Goal: Complete application form

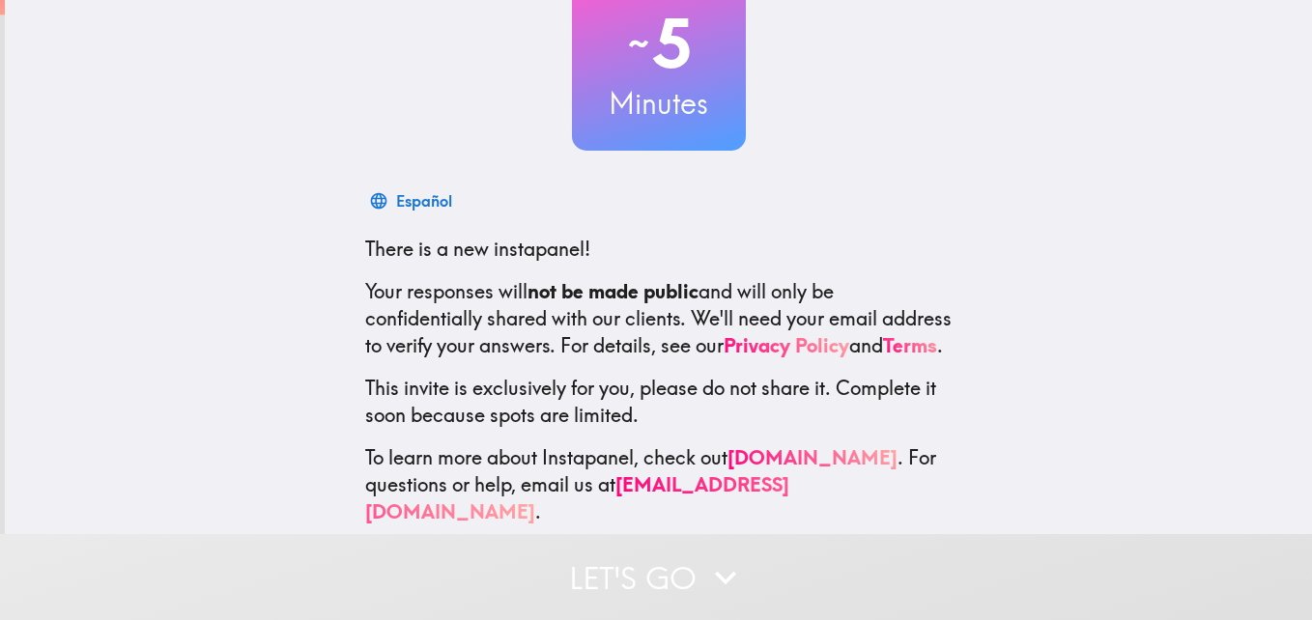
scroll to position [184, 0]
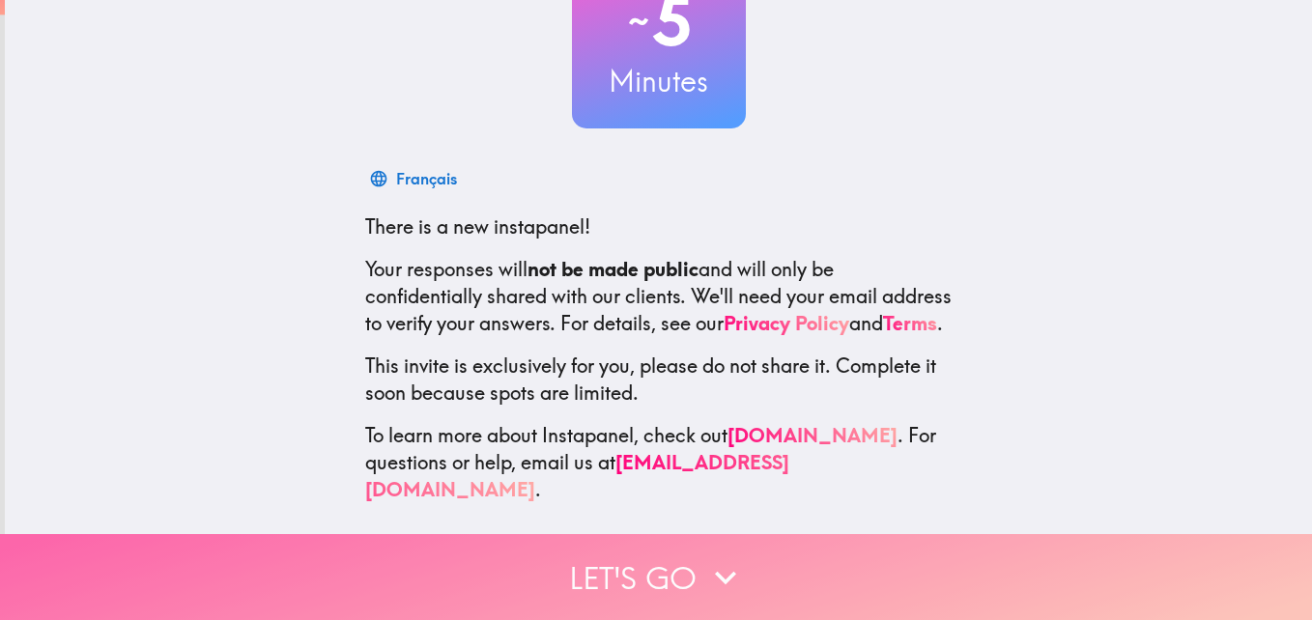
click at [642, 565] on button "Let's go" at bounding box center [656, 577] width 1312 height 86
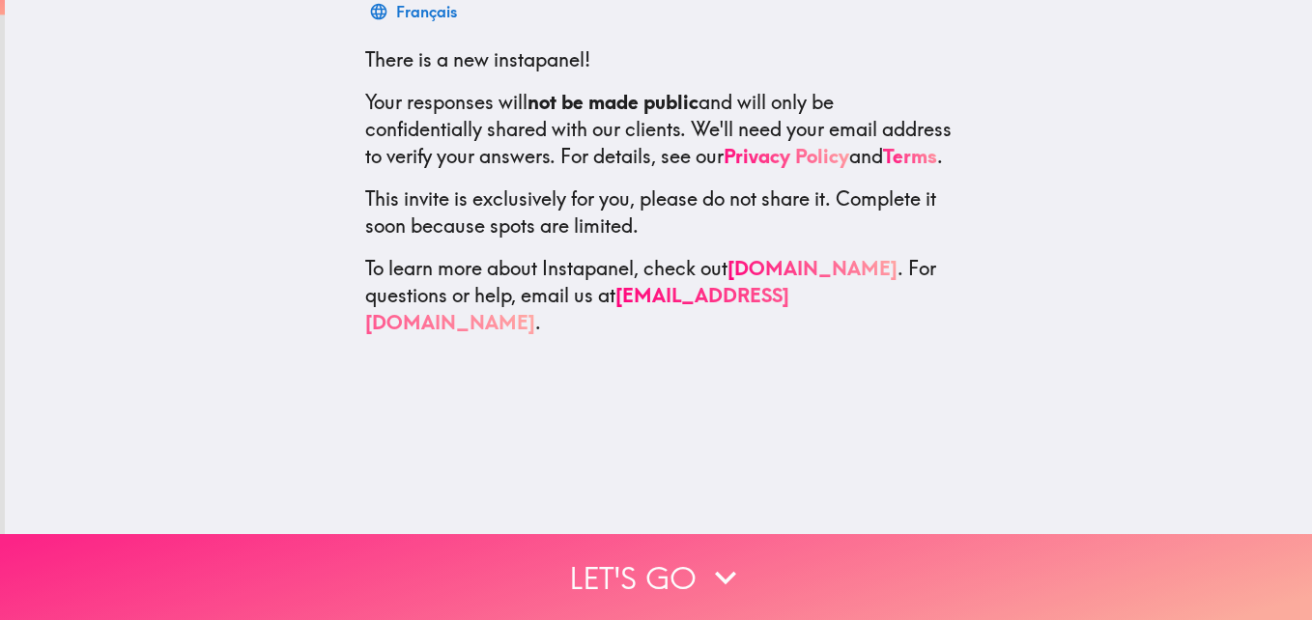
scroll to position [0, 0]
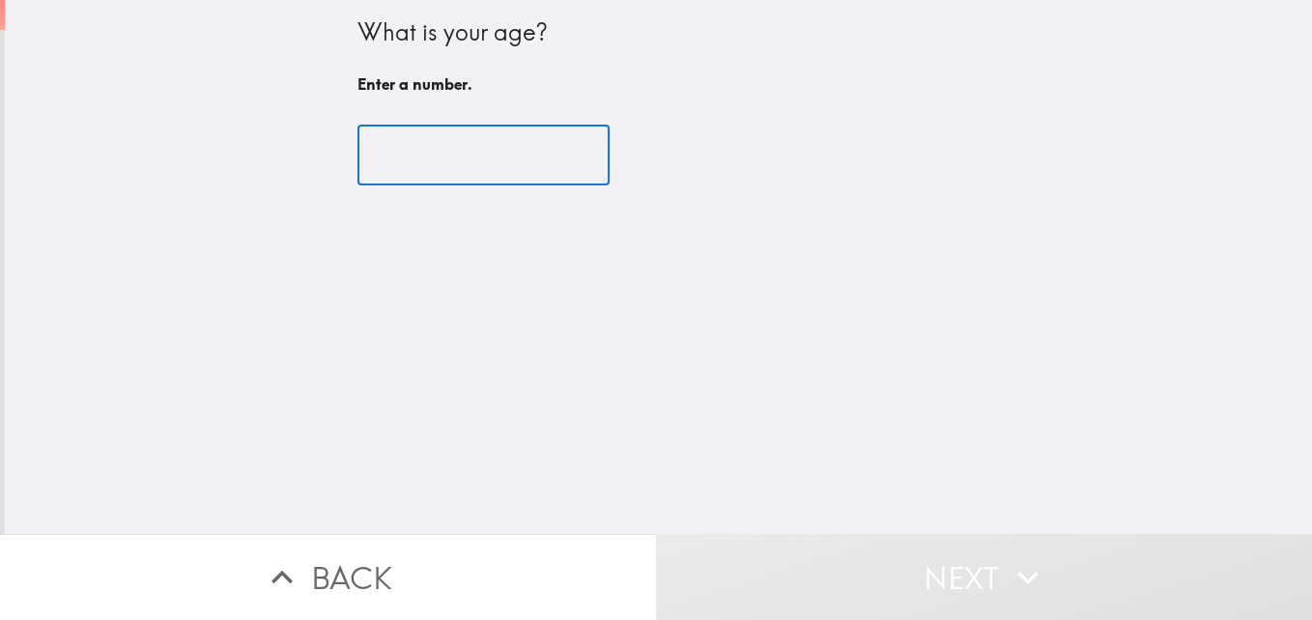
click at [474, 164] on input "number" at bounding box center [483, 156] width 252 height 60
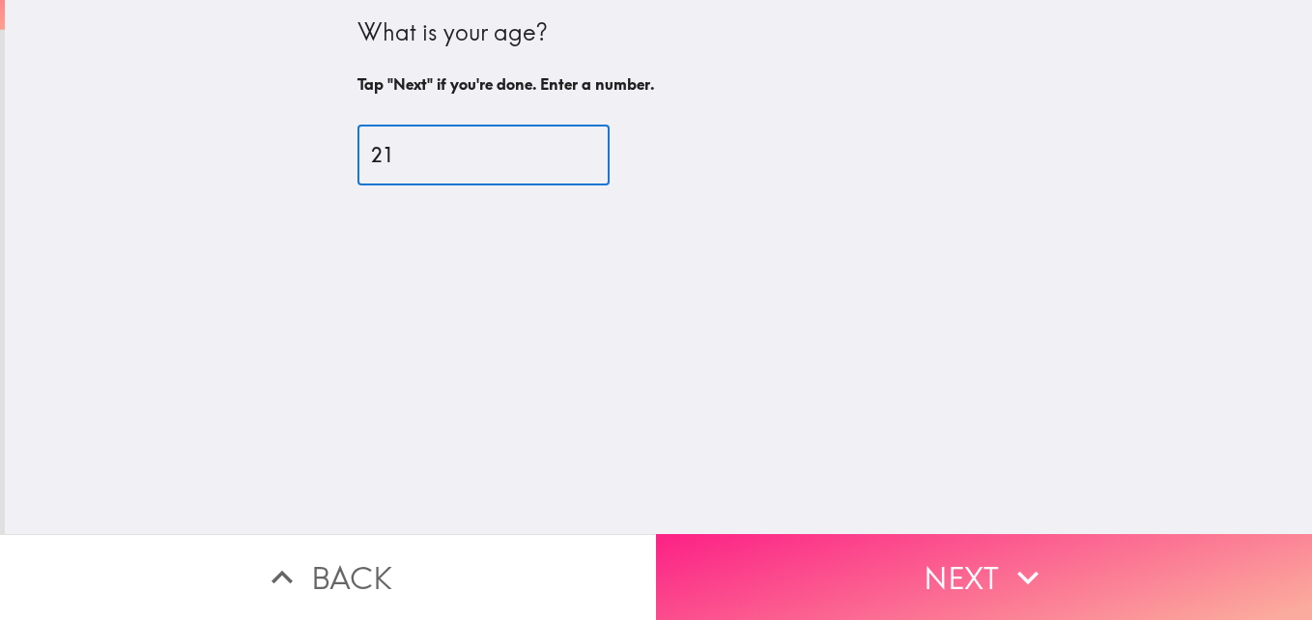
type input "21"
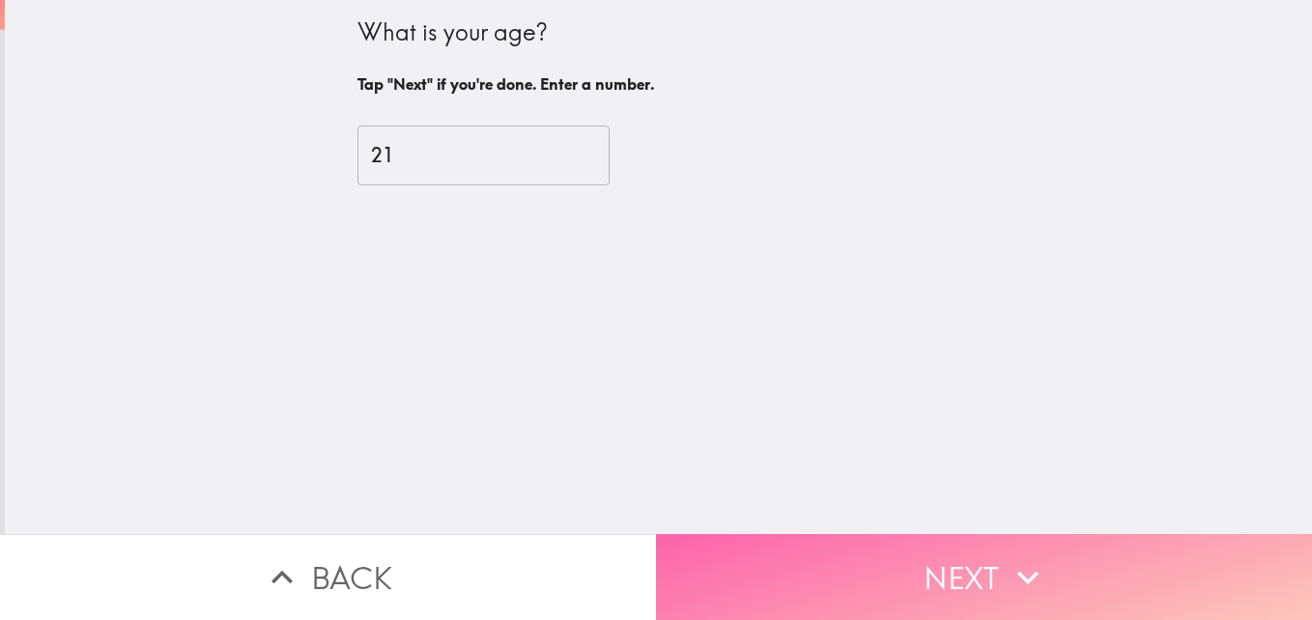
click at [837, 566] on button "Next" at bounding box center [984, 577] width 656 height 86
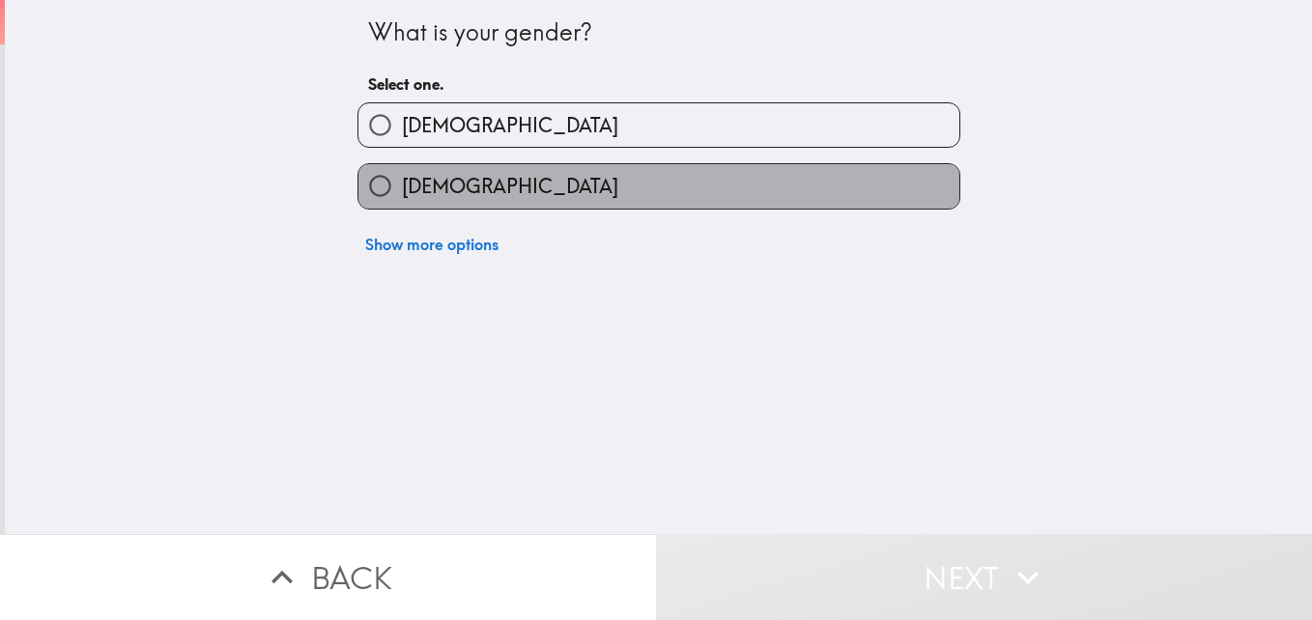
click at [586, 192] on label "[DEMOGRAPHIC_DATA]" at bounding box center [658, 185] width 601 height 43
click at [402, 192] on input "[DEMOGRAPHIC_DATA]" at bounding box center [379, 185] width 43 height 43
radio input "true"
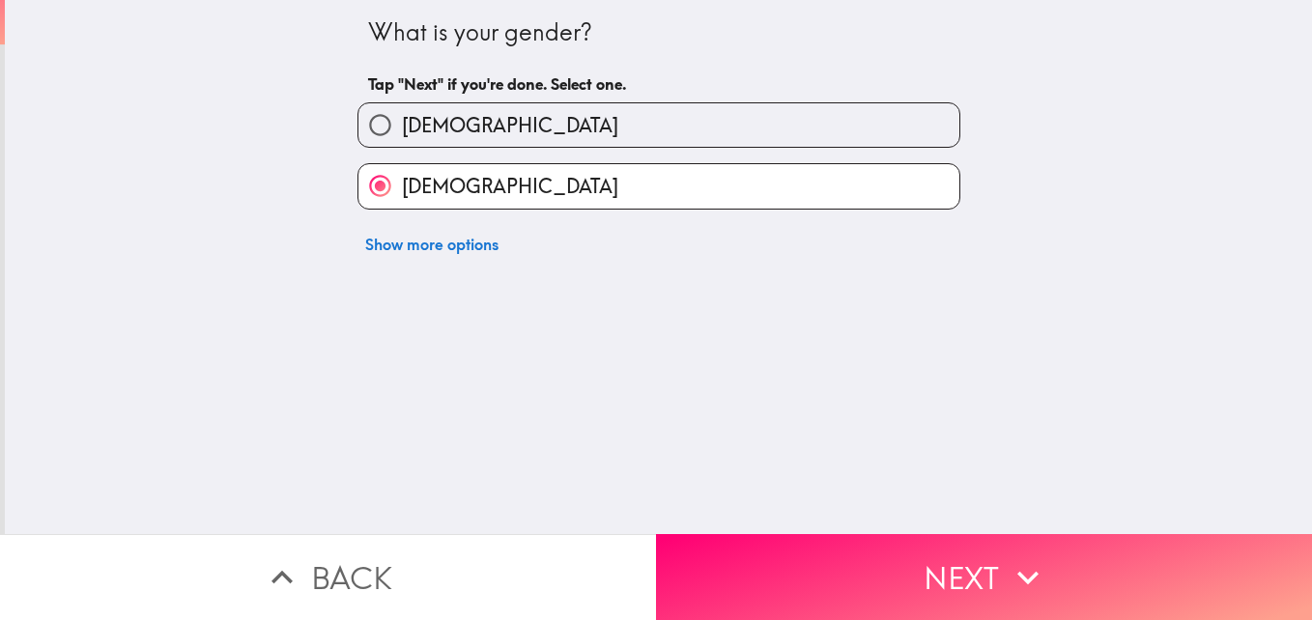
click at [764, 503] on div "What is your gender? Tap "Next" if you're done. Select one. [DEMOGRAPHIC_DATA] …" at bounding box center [658, 267] width 1307 height 534
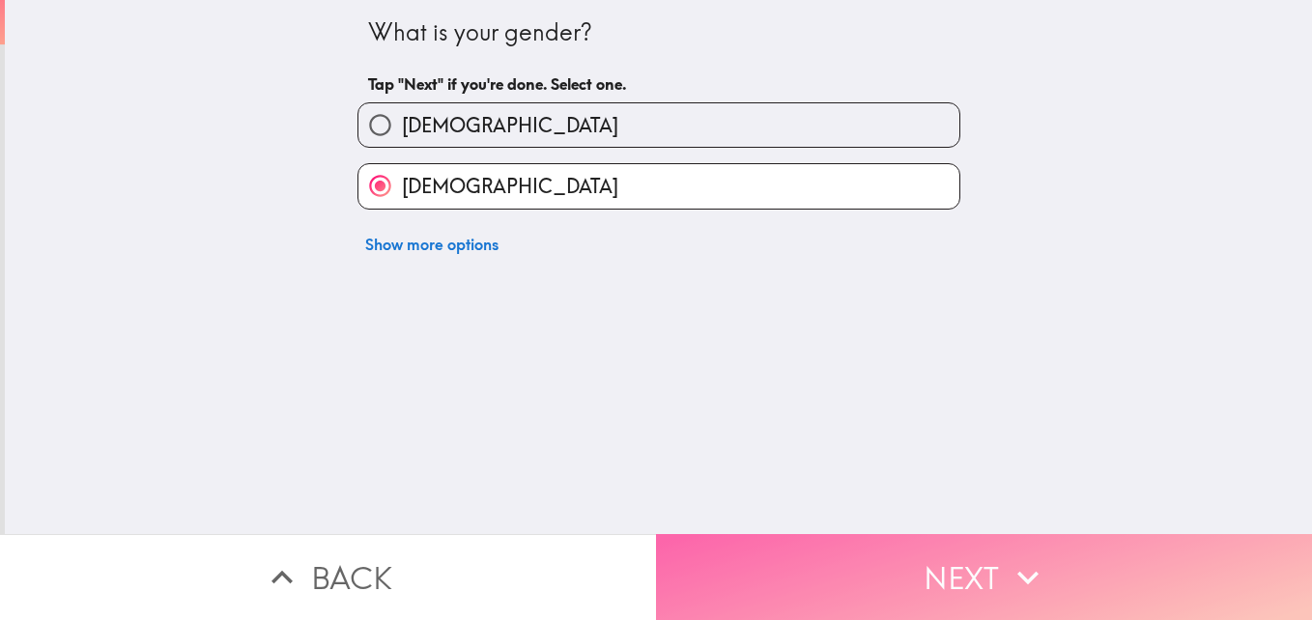
click at [770, 534] on button "Next" at bounding box center [984, 577] width 656 height 86
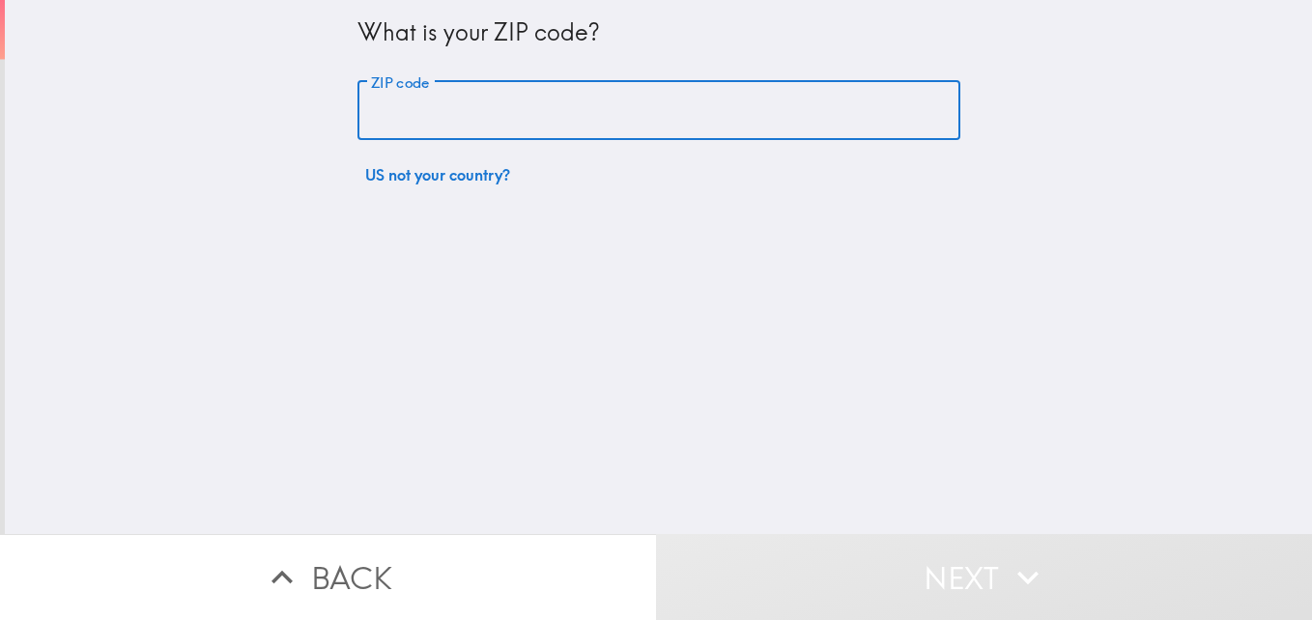
click at [548, 109] on input "ZIP code" at bounding box center [658, 111] width 603 height 60
type input "18020"
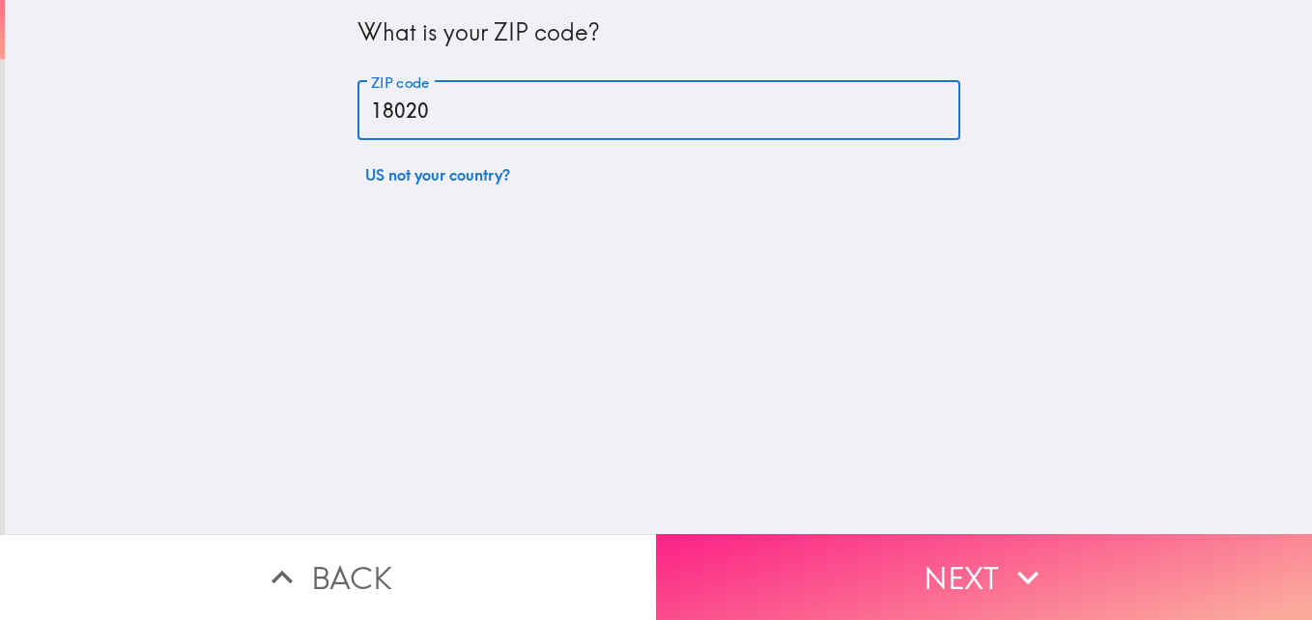
click at [661, 534] on button "Next" at bounding box center [984, 577] width 656 height 86
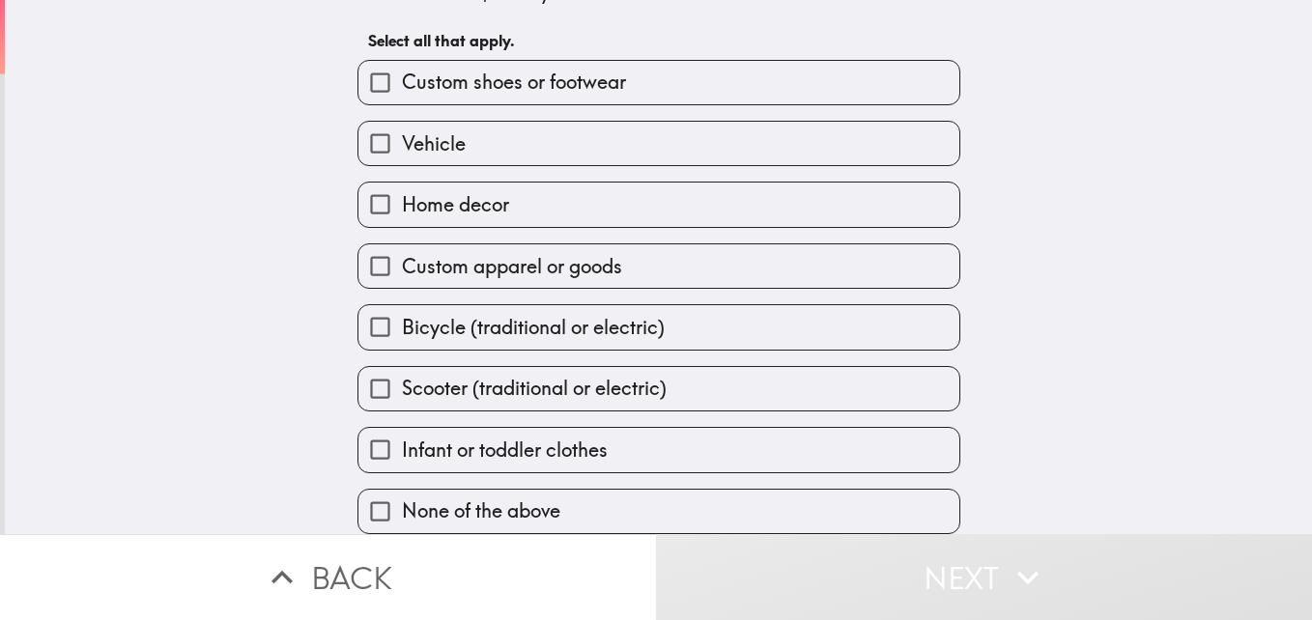
scroll to position [90, 0]
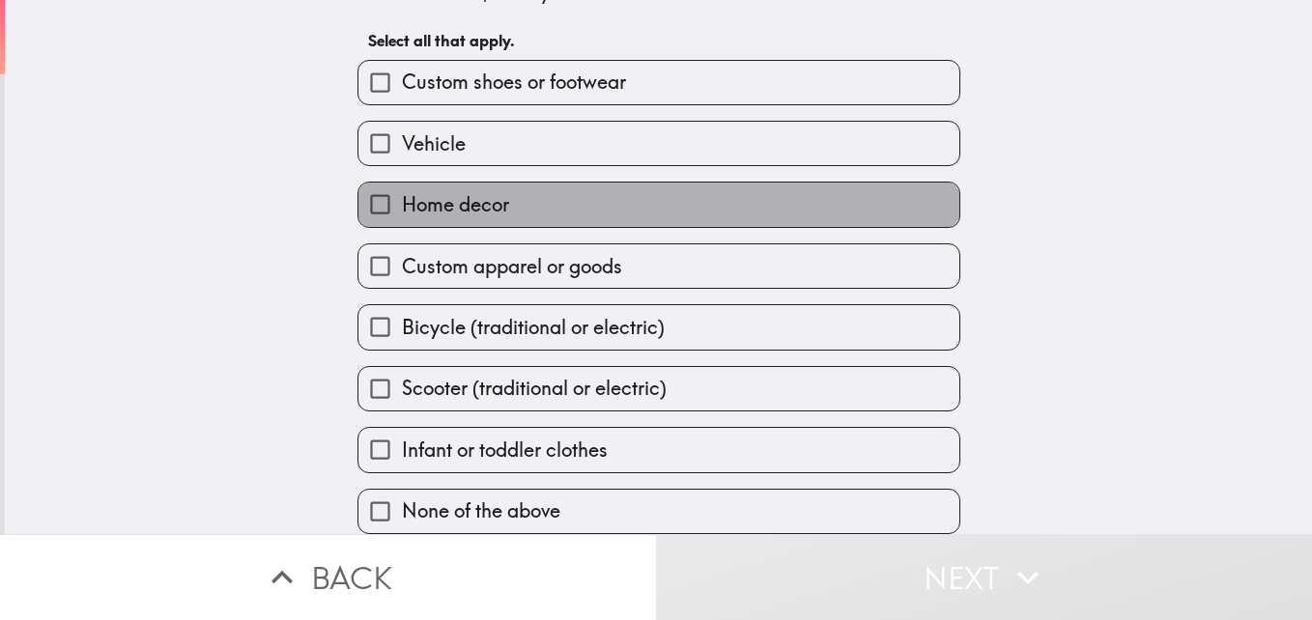
click at [598, 185] on label "Home decor" at bounding box center [658, 204] width 601 height 43
click at [402, 185] on input "Home decor" at bounding box center [379, 204] width 43 height 43
checkbox input "true"
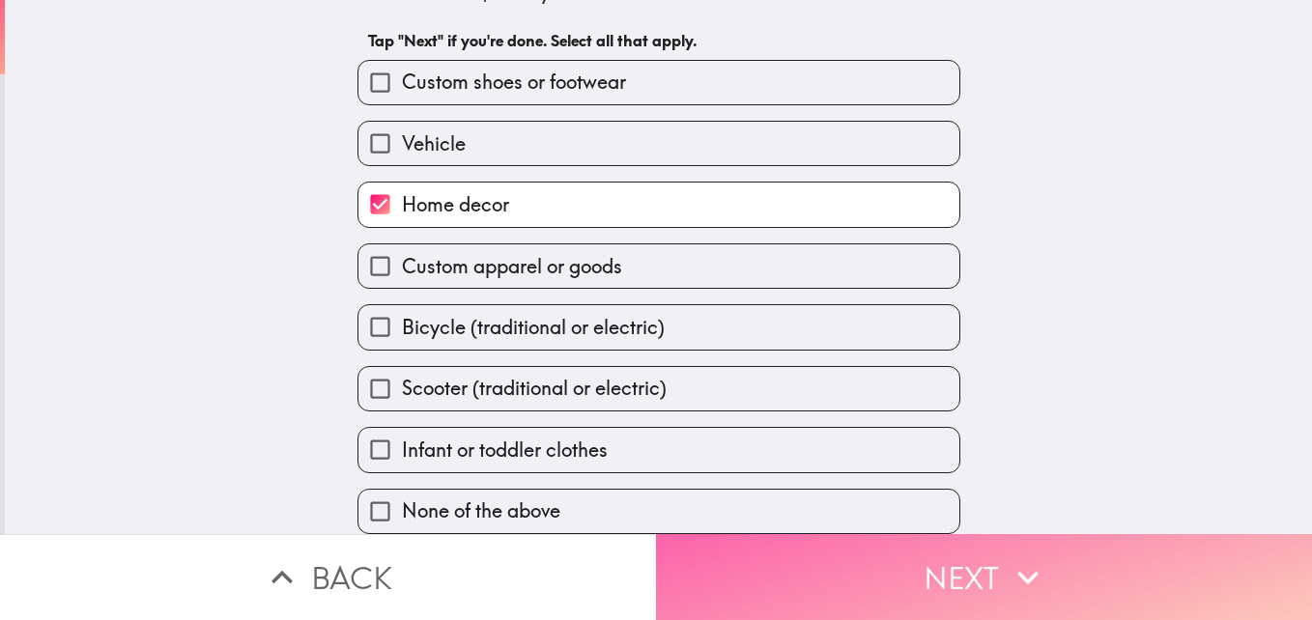
click at [694, 546] on button "Next" at bounding box center [984, 577] width 656 height 86
